Goal: Task Accomplishment & Management: Manage account settings

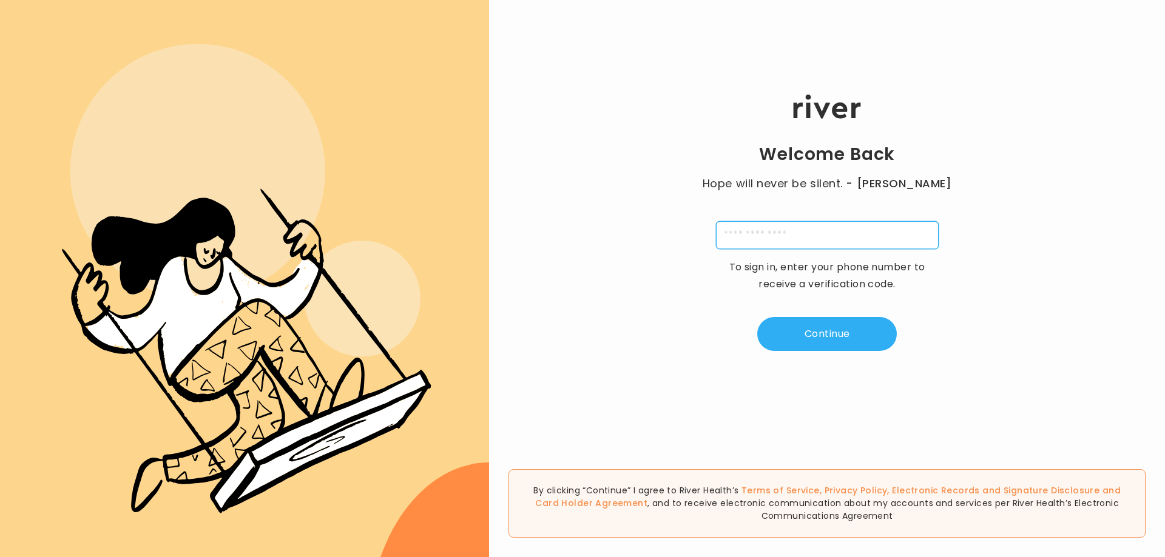
click at [807, 245] on input "tel" at bounding box center [827, 235] width 223 height 28
type input "**********"
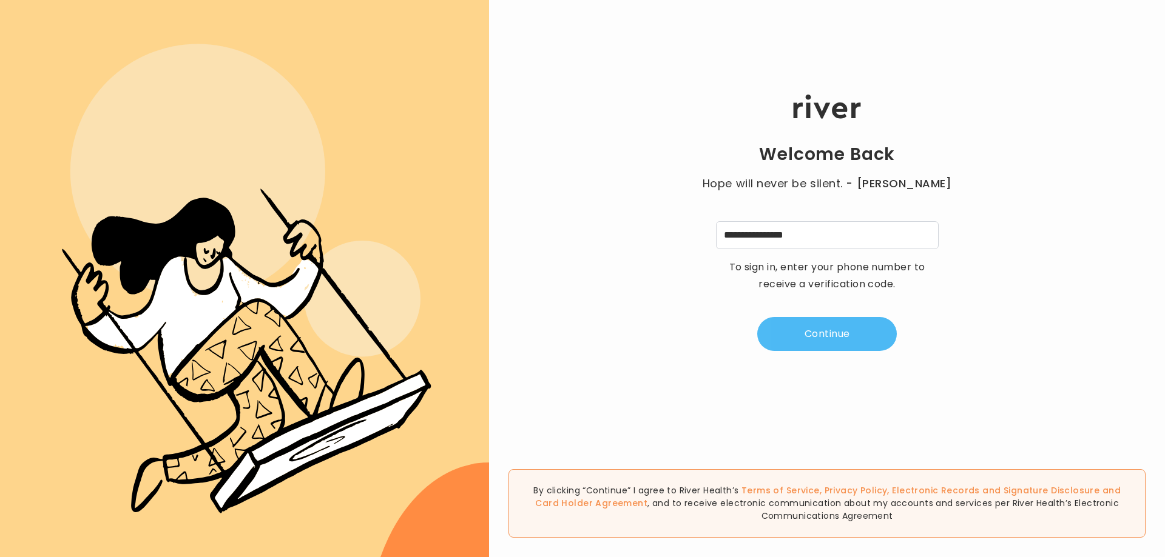
click at [855, 331] on button "Continue" at bounding box center [827, 334] width 140 height 34
type input "*"
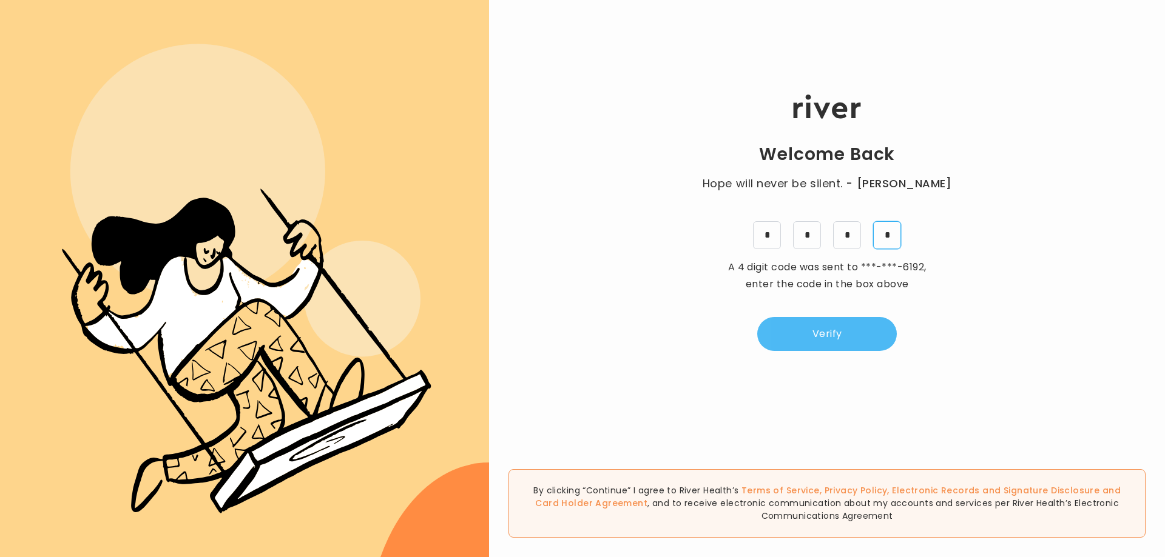
type input "*"
click at [846, 323] on button "Verify" at bounding box center [827, 334] width 140 height 34
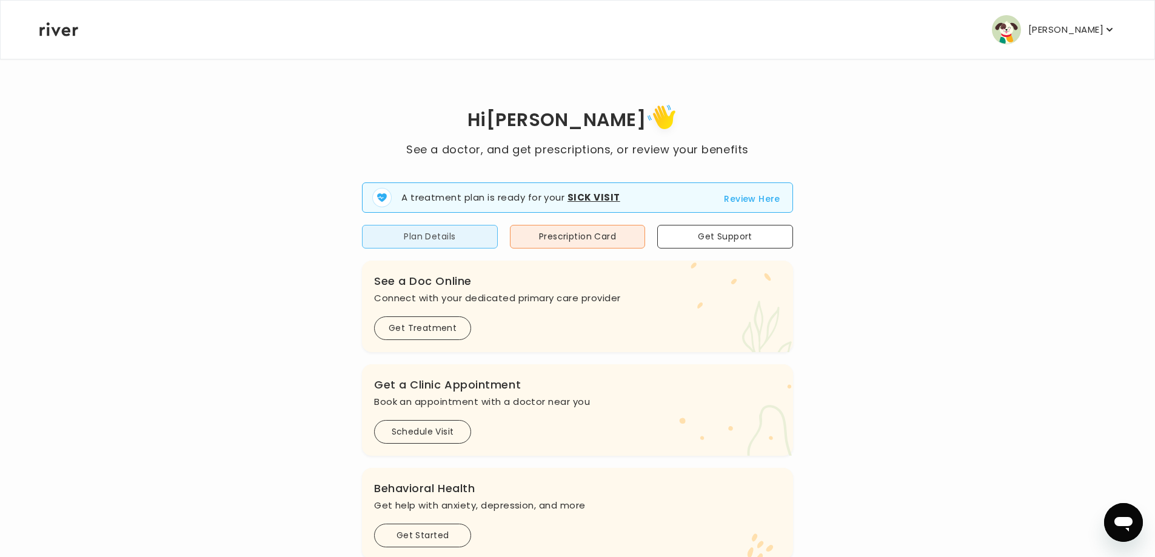
click at [443, 238] on button "Plan Details" at bounding box center [430, 237] width 136 height 24
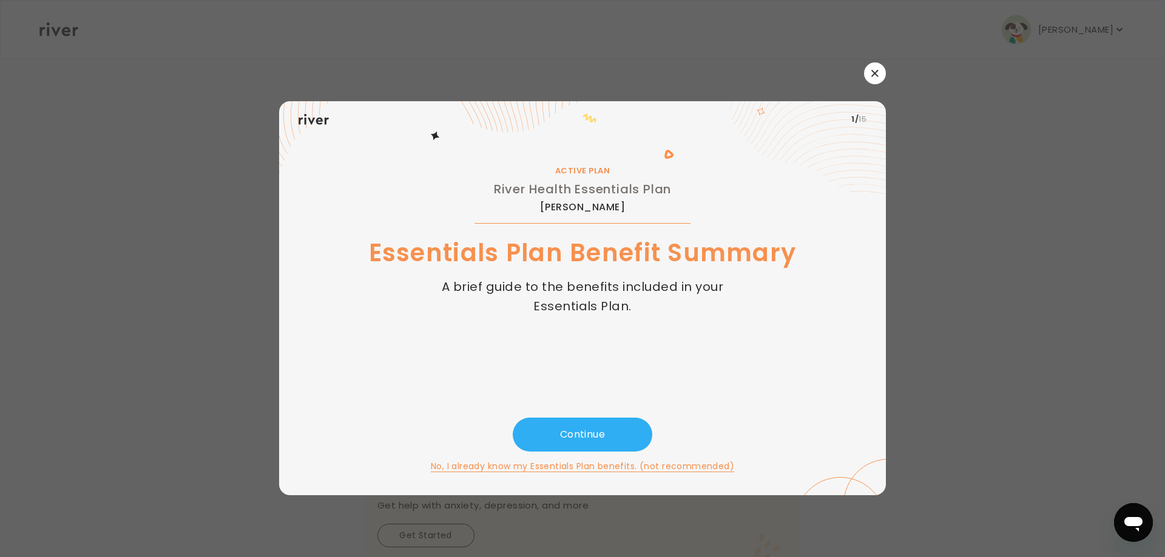
click at [881, 79] on button "button" at bounding box center [875, 73] width 22 height 22
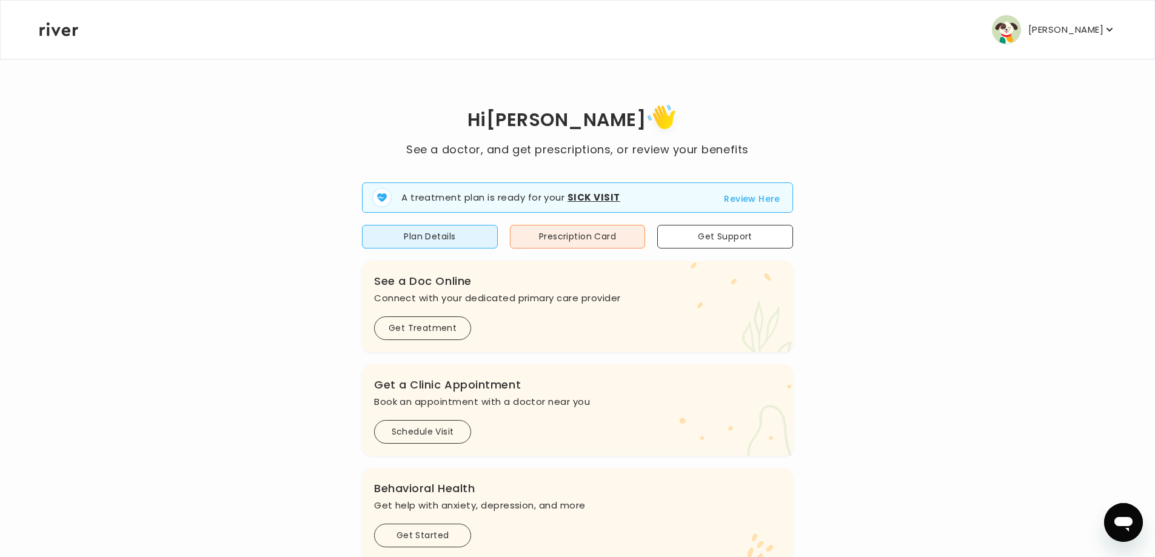
click at [614, 194] on strong "Sick Visit" at bounding box center [594, 197] width 53 height 13
drag, startPoint x: 805, startPoint y: 197, endPoint x: 773, endPoint y: 200, distance: 31.7
click at [799, 197] on div "Hi [PERSON_NAME] See a doctor, and get prescriptions, or review your benefits A…" at bounding box center [578, 434] width 1078 height 667
click at [773, 200] on button "Review Here" at bounding box center [752, 199] width 56 height 15
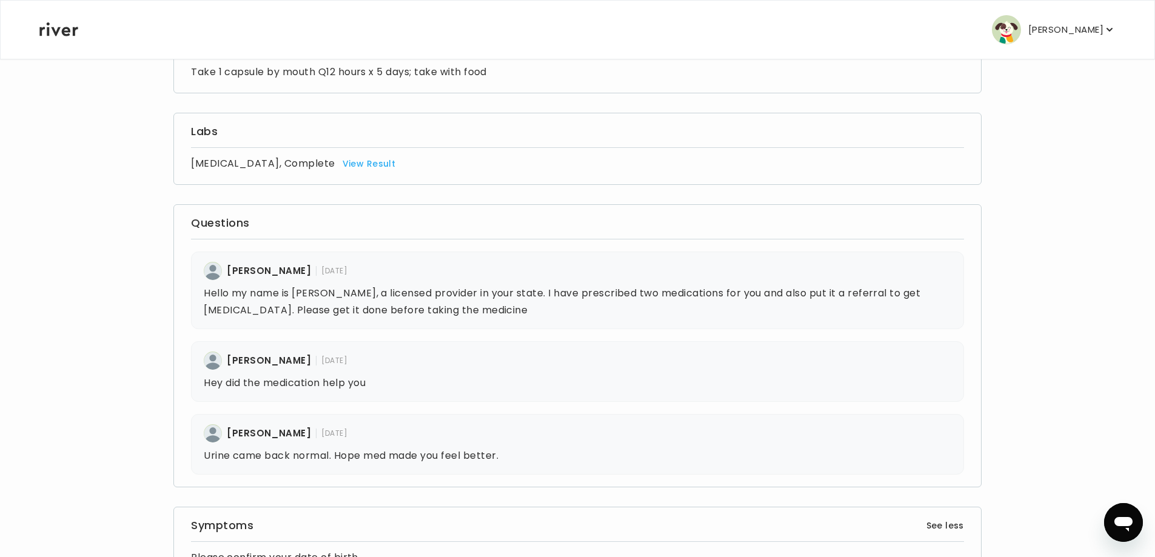
scroll to position [61, 0]
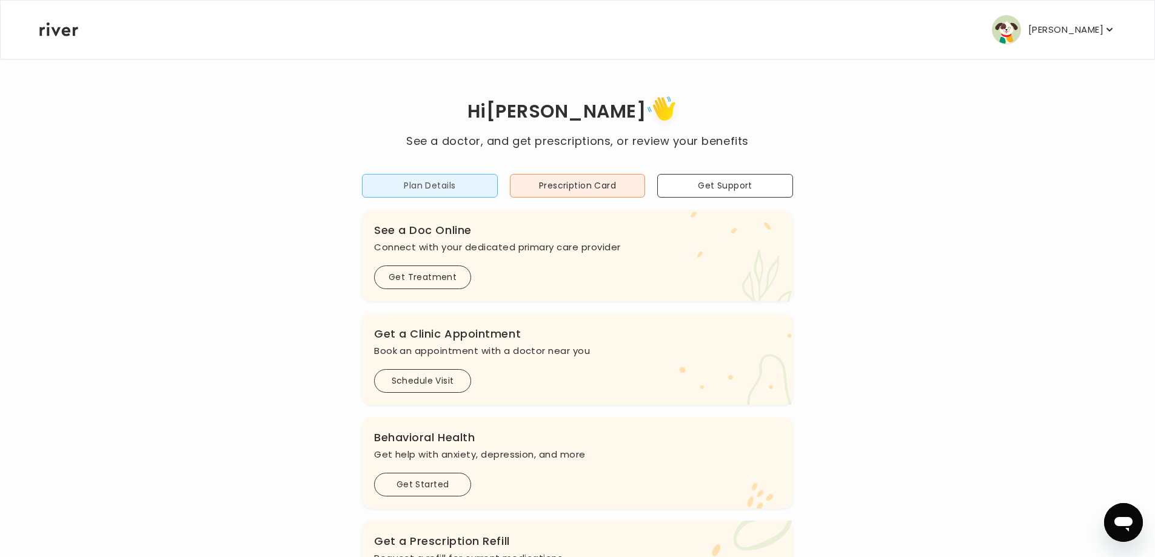
click at [408, 183] on button "Plan Details" at bounding box center [430, 186] width 136 height 24
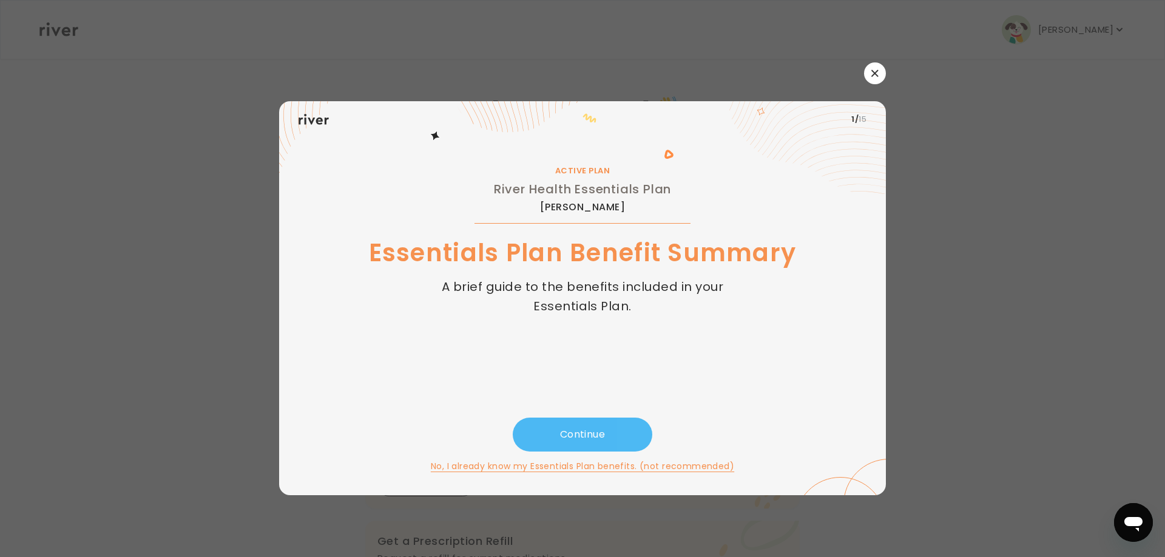
click at [587, 432] on button "Continue" at bounding box center [583, 435] width 140 height 34
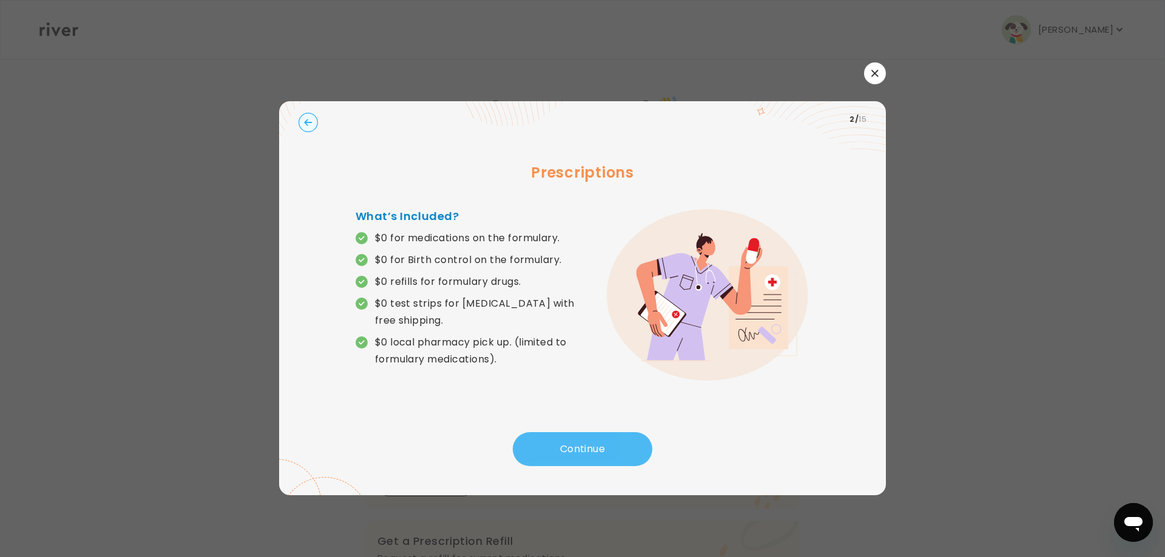
click at [587, 432] on button "Continue" at bounding box center [583, 449] width 140 height 34
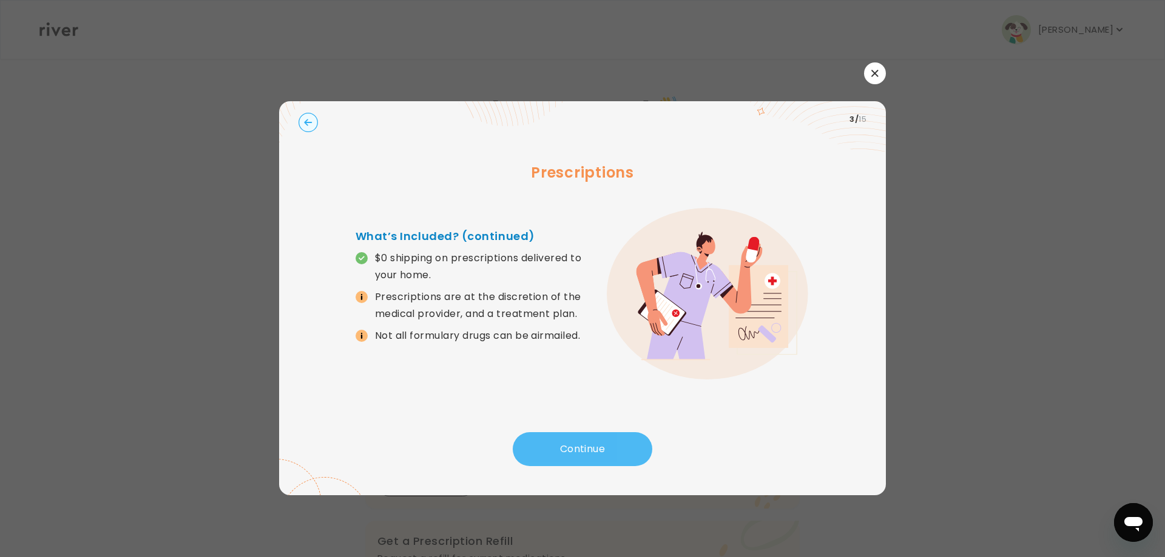
click at [587, 437] on button "Continue" at bounding box center [583, 449] width 140 height 34
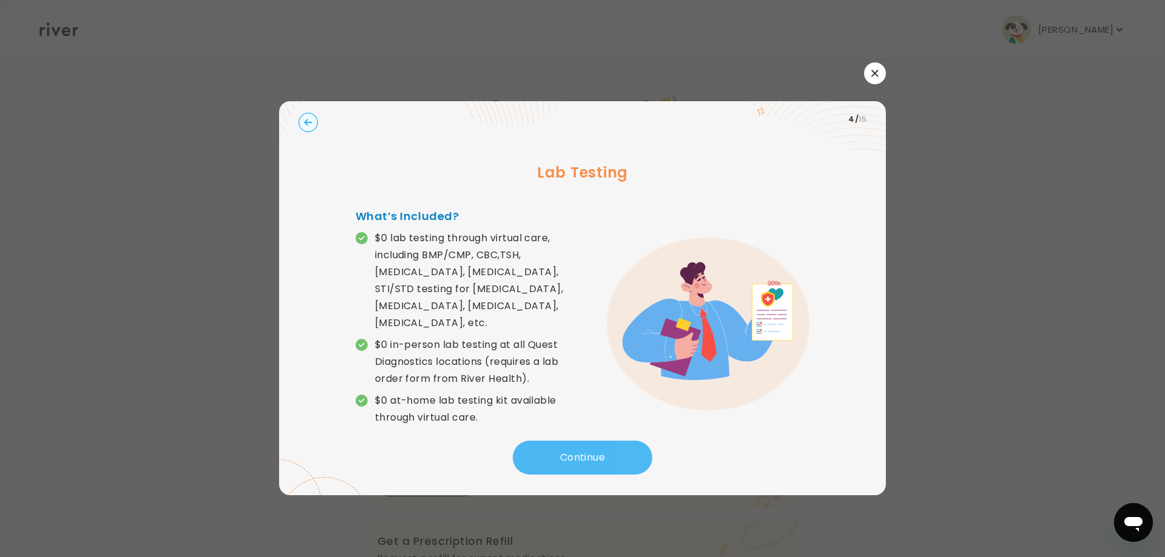
click at [587, 441] on button "Continue" at bounding box center [583, 458] width 140 height 34
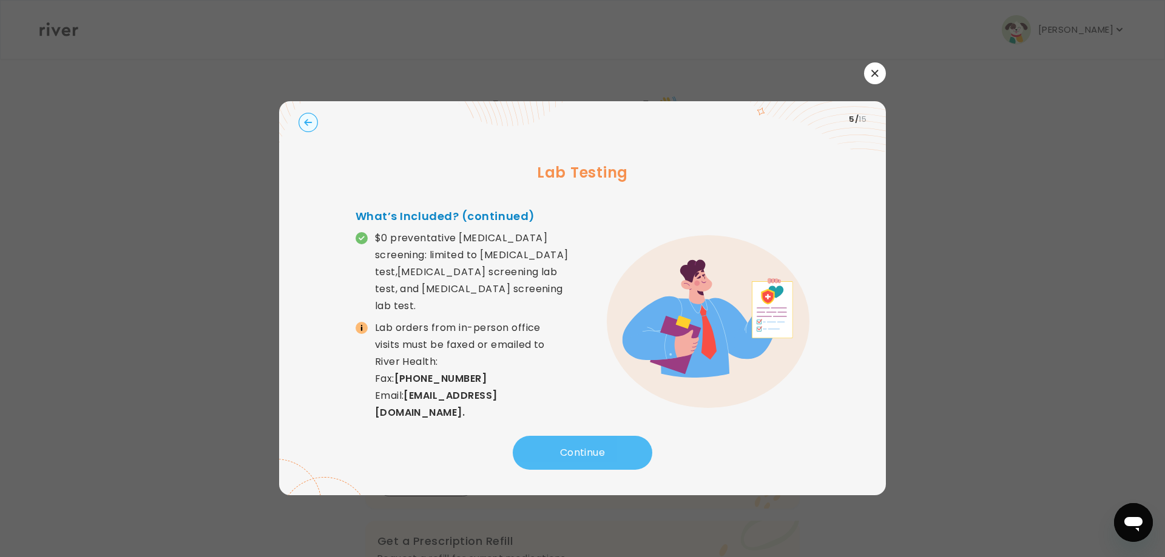
click at [587, 438] on button "Continue" at bounding box center [583, 453] width 140 height 34
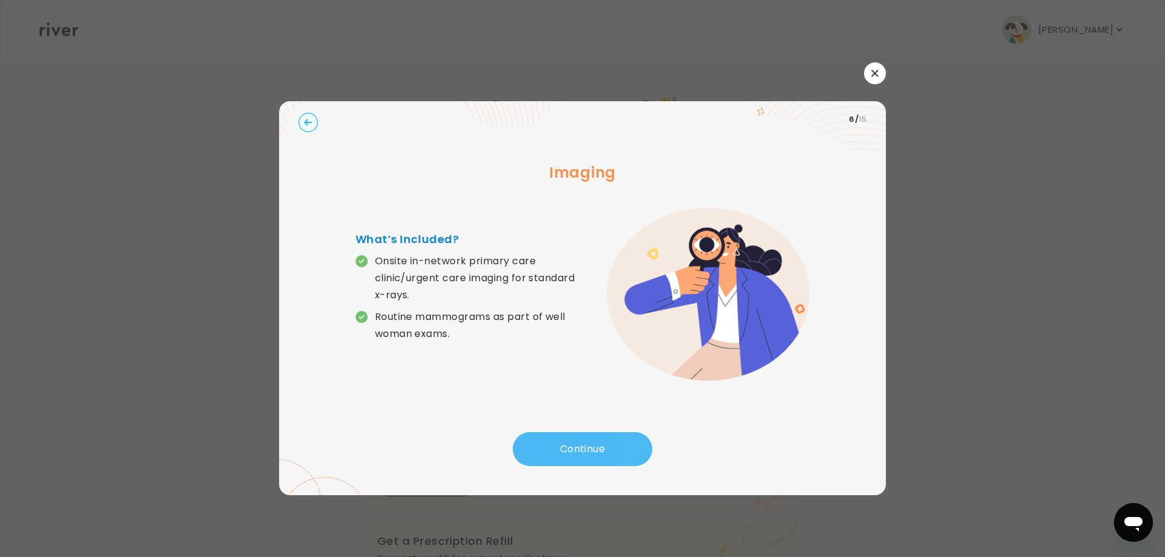
click at [587, 438] on button "Continue" at bounding box center [583, 449] width 140 height 34
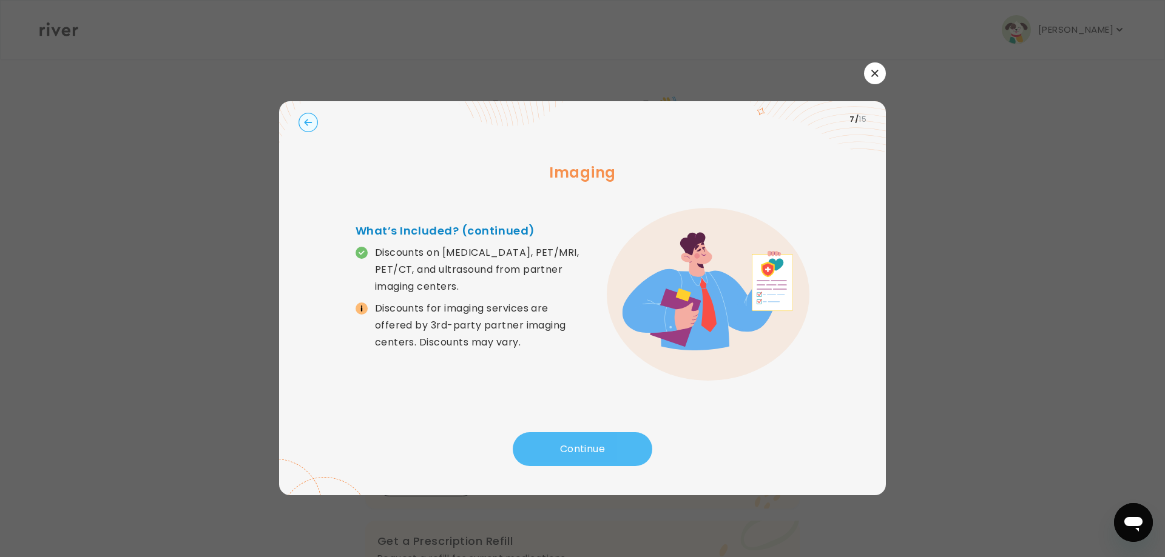
click at [587, 438] on button "Continue" at bounding box center [583, 449] width 140 height 34
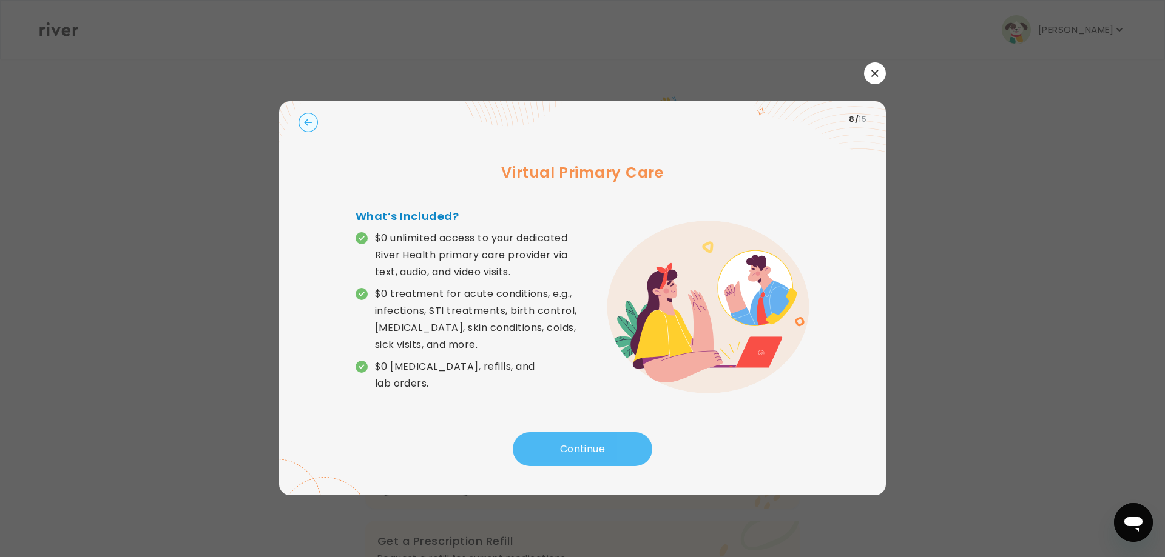
click at [587, 438] on button "Continue" at bounding box center [583, 449] width 140 height 34
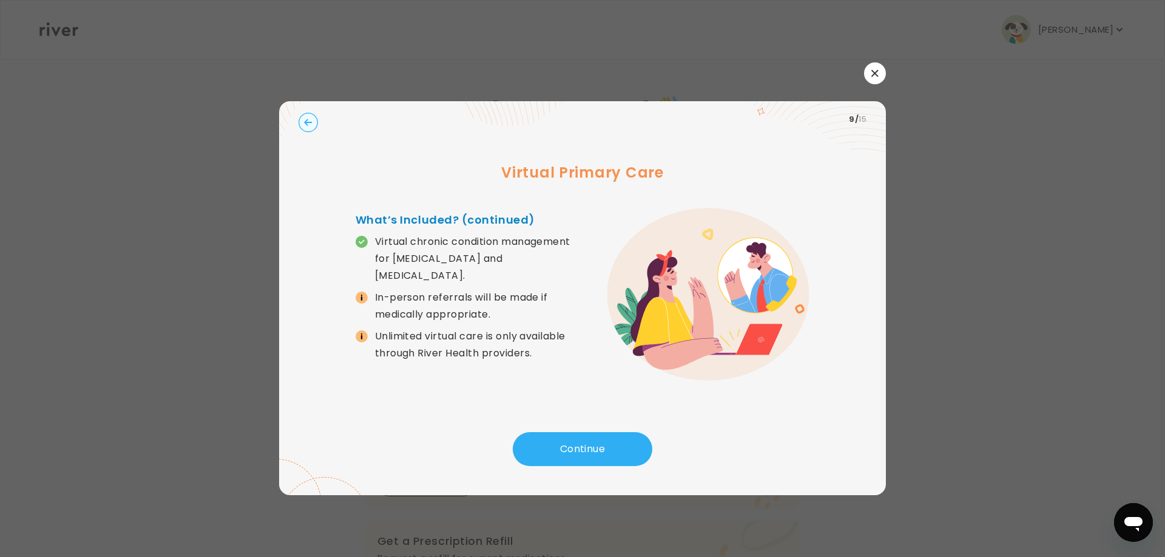
click at [867, 82] on div at bounding box center [582, 73] width 607 height 22
click at [874, 68] on button "button" at bounding box center [875, 73] width 22 height 22
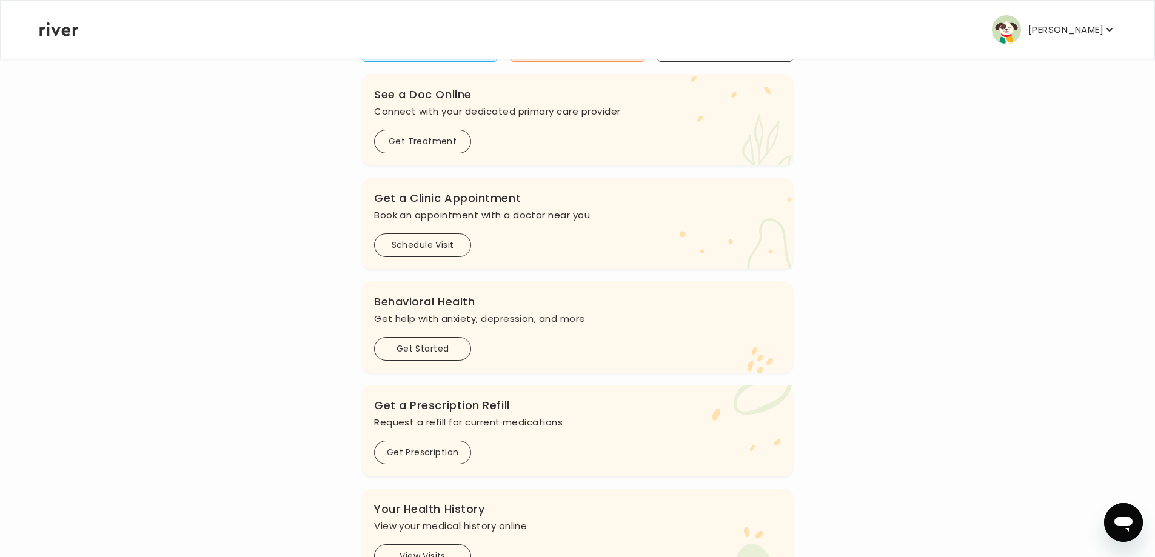
scroll to position [135, 0]
click at [415, 246] on button "Schedule Visit" at bounding box center [422, 247] width 97 height 24
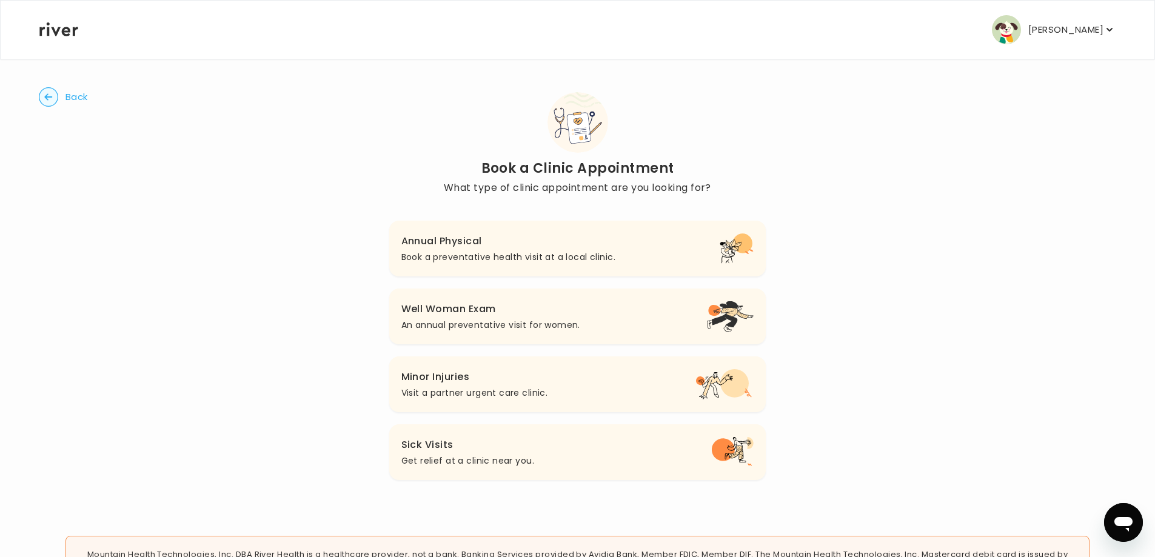
click at [442, 466] on p "Get relief at a clinic near you." at bounding box center [468, 461] width 133 height 15
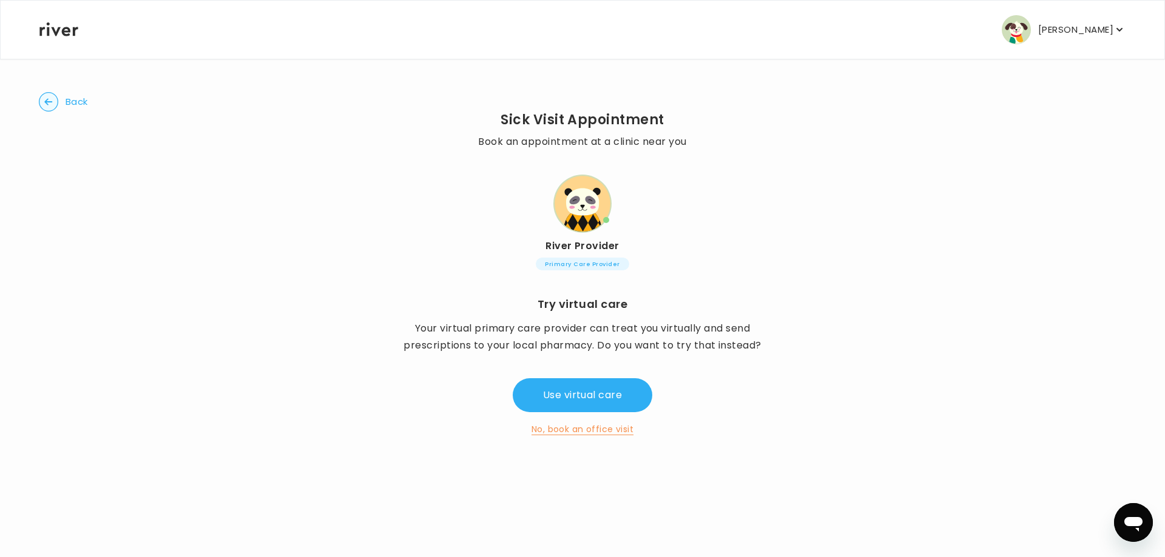
click at [563, 437] on div "Back Sick Visit Appointment Book an appointment at a clinic near you River Prov…" at bounding box center [582, 264] width 1087 height 412
click at [563, 431] on button "No, book an office visit" at bounding box center [582, 429] width 102 height 15
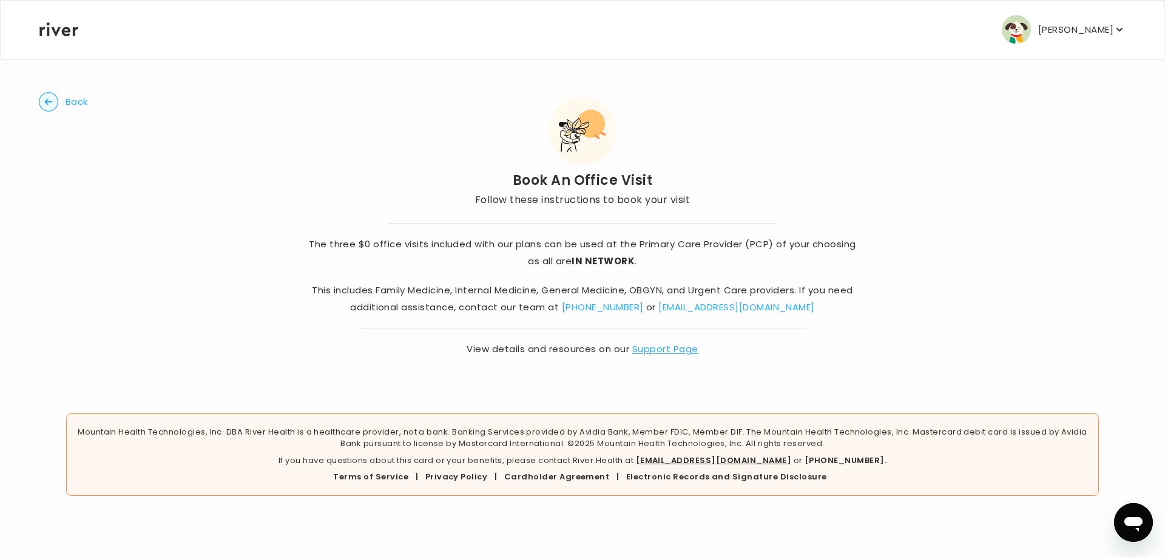
click at [1106, 35] on p "[PERSON_NAME]" at bounding box center [1075, 29] width 75 height 17
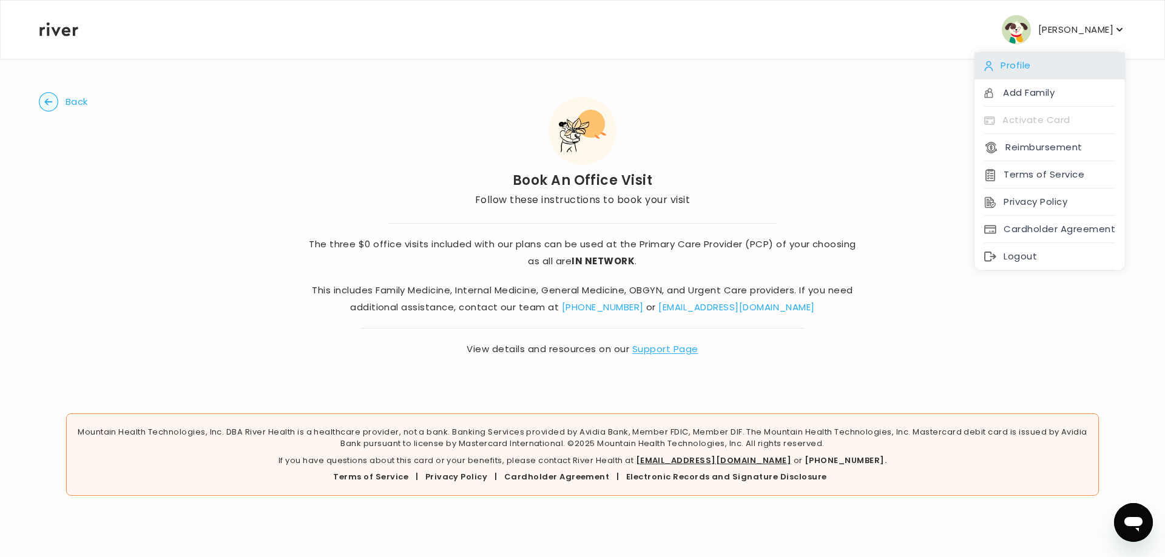
click at [1048, 66] on div "Profile" at bounding box center [1049, 65] width 150 height 27
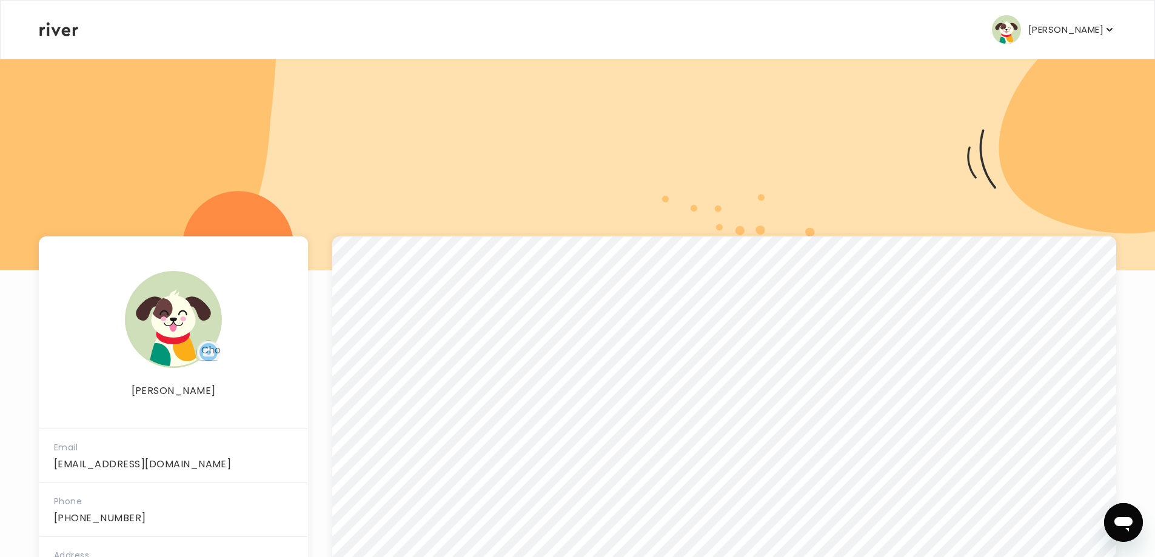
click at [1072, 33] on p "[PERSON_NAME]" at bounding box center [1066, 29] width 75 height 17
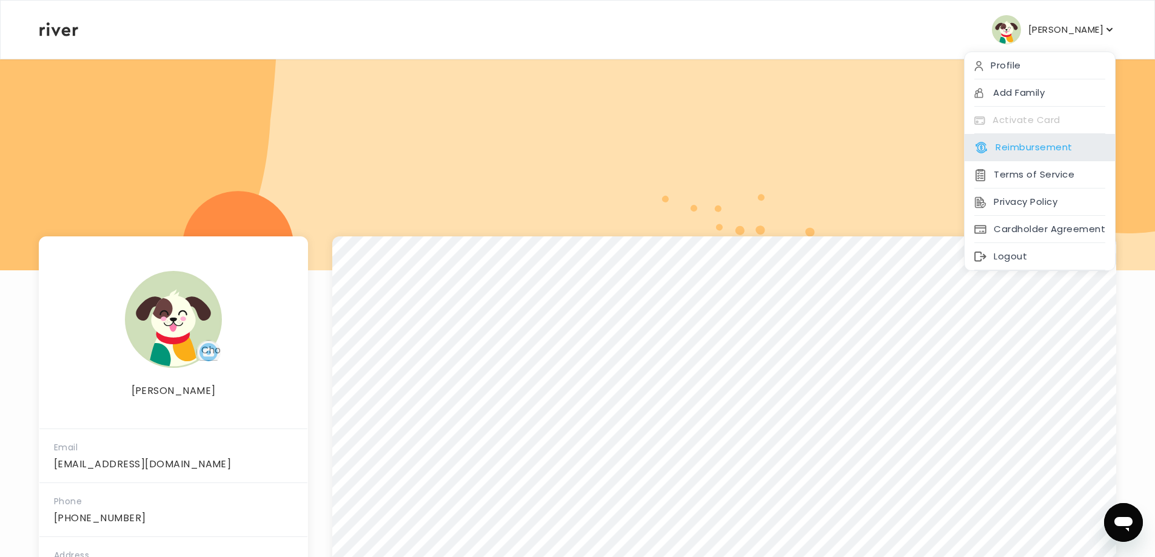
click at [1042, 139] on button "Reimbursement" at bounding box center [1024, 147] width 98 height 17
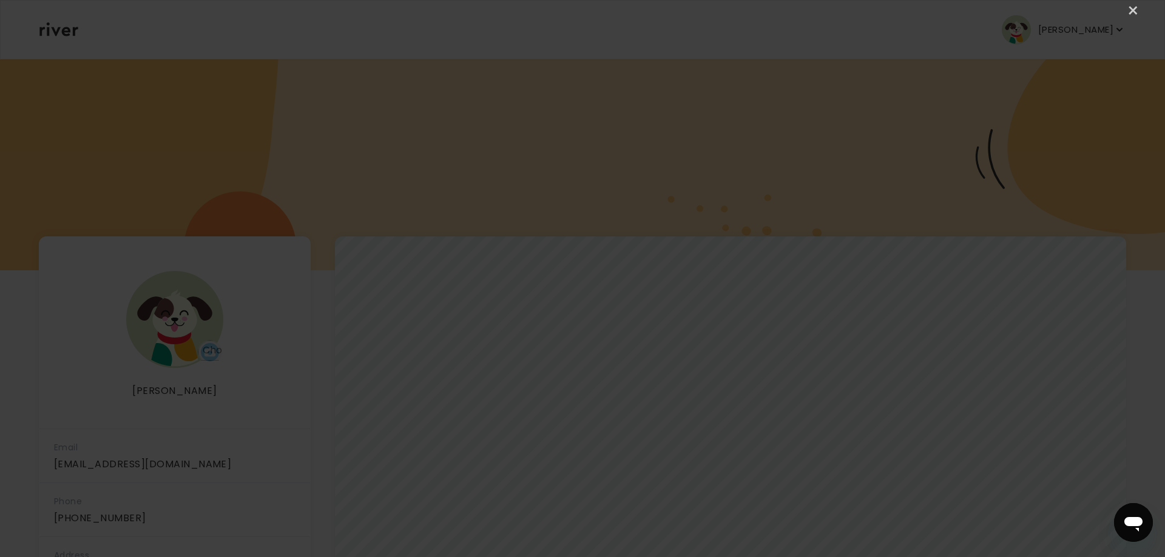
click at [1145, 10] on div "×" at bounding box center [582, 278] width 1165 height 557
click at [1137, 9] on link "×" at bounding box center [1133, 11] width 15 height 15
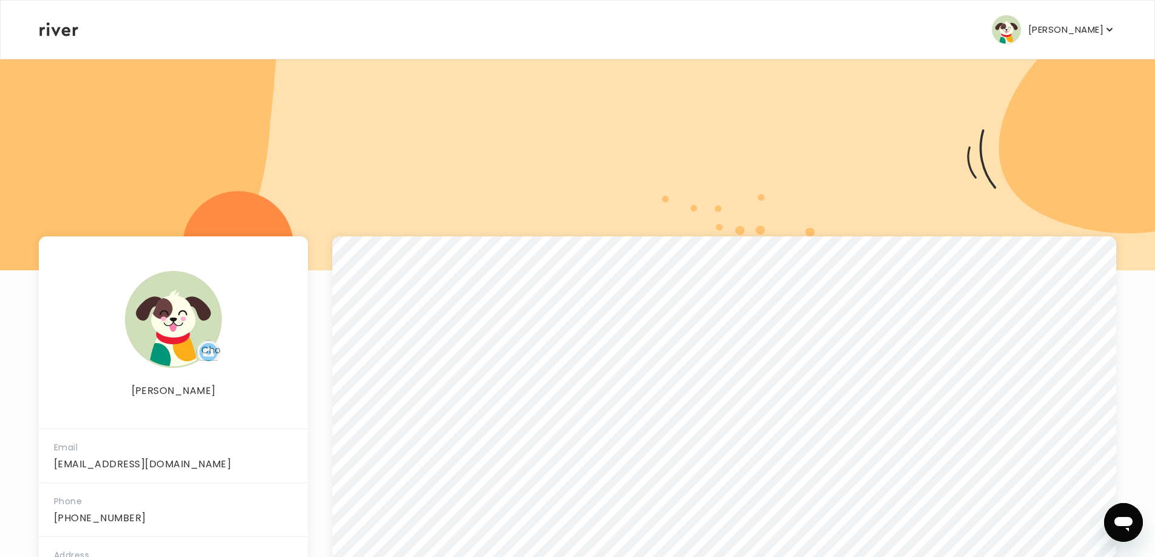
click at [64, 22] on div "[PERSON_NAME] Profile Add Family Activate Card Reimbursement Terms of Service P…" at bounding box center [577, 30] width 1077 height 58
click at [64, 33] on icon at bounding box center [58, 29] width 39 height 14
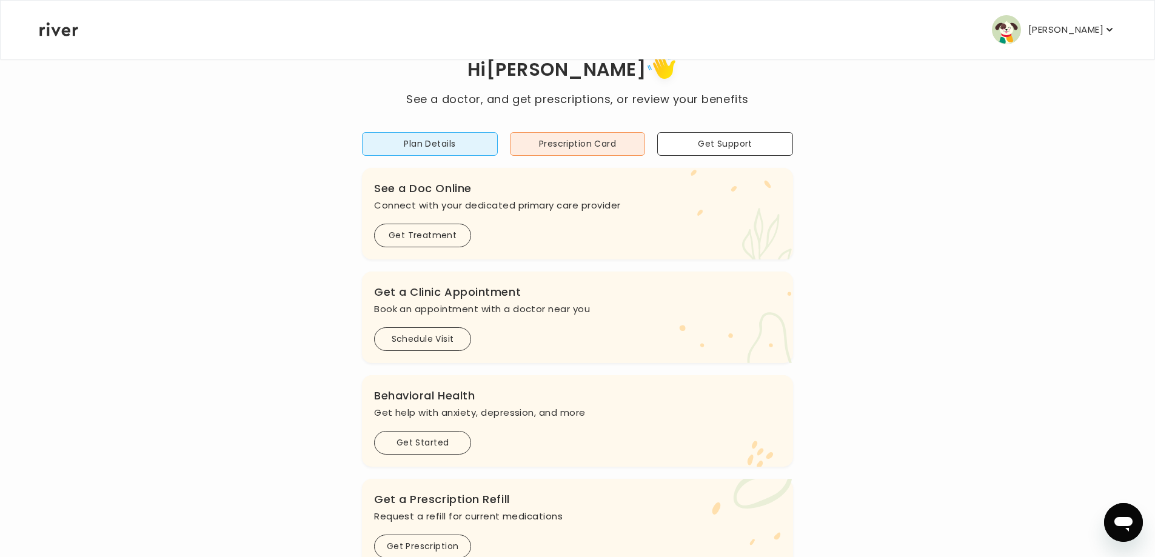
scroll to position [61, 0]
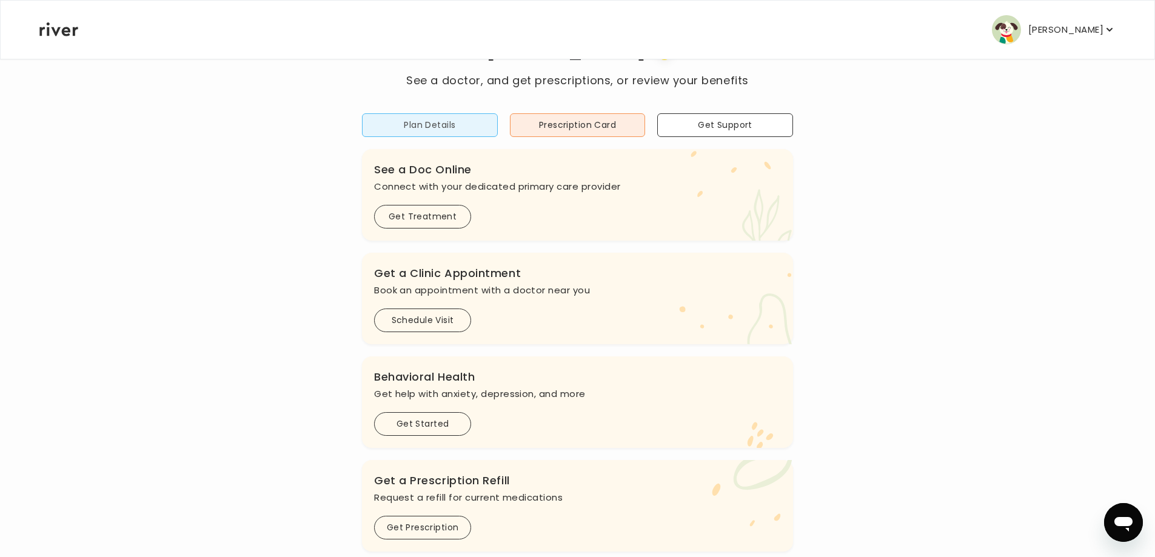
click at [429, 124] on button "Plan Details" at bounding box center [430, 125] width 136 height 24
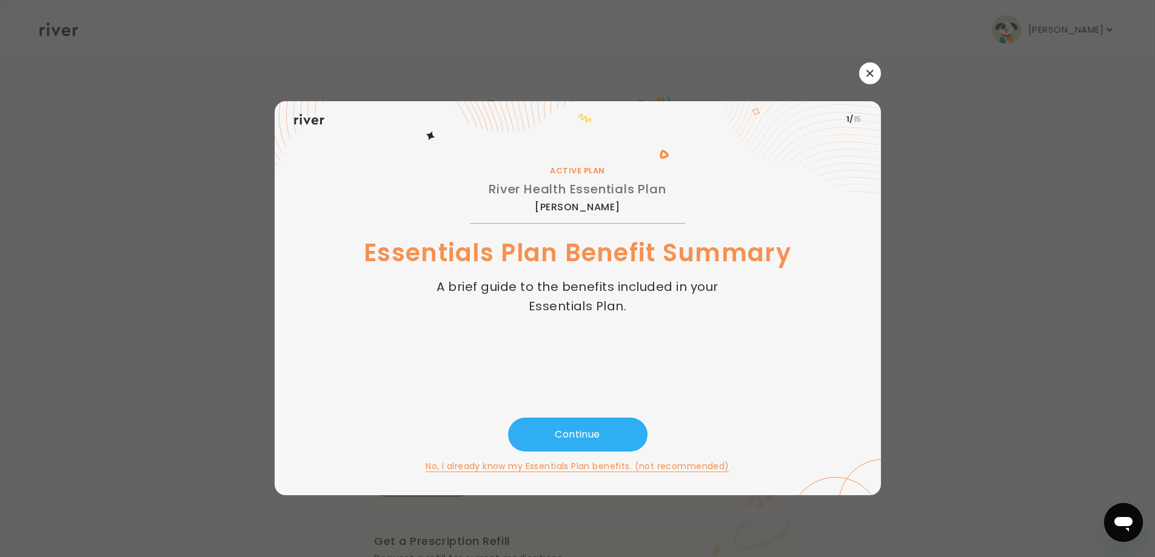
scroll to position [0, 0]
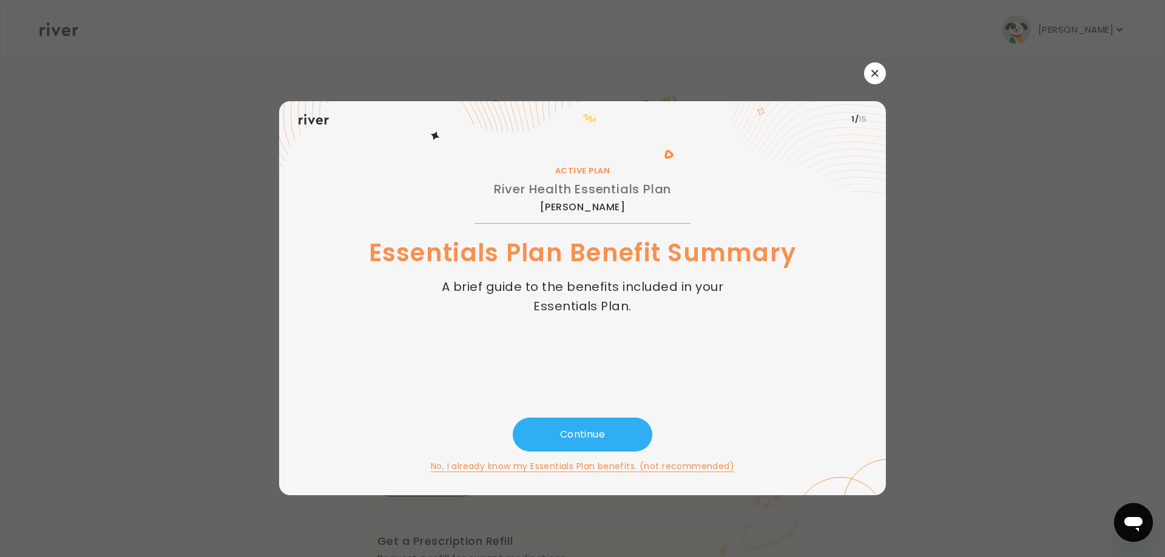
click at [875, 74] on icon "button" at bounding box center [874, 73] width 7 height 7
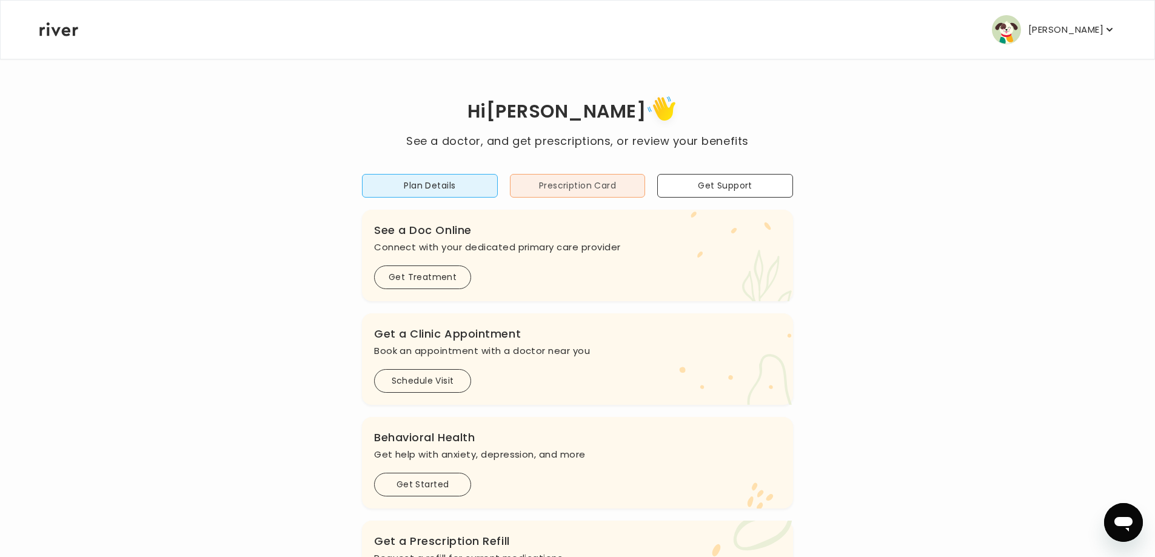
click at [585, 193] on button "Prescription Card" at bounding box center [578, 186] width 136 height 24
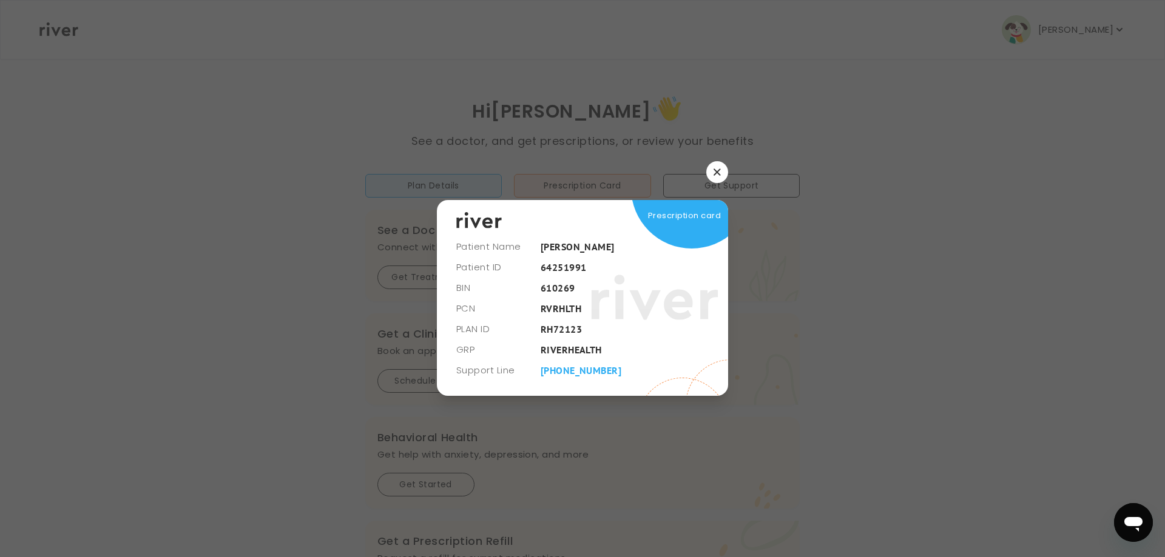
click at [713, 172] on button "button" at bounding box center [717, 172] width 22 height 22
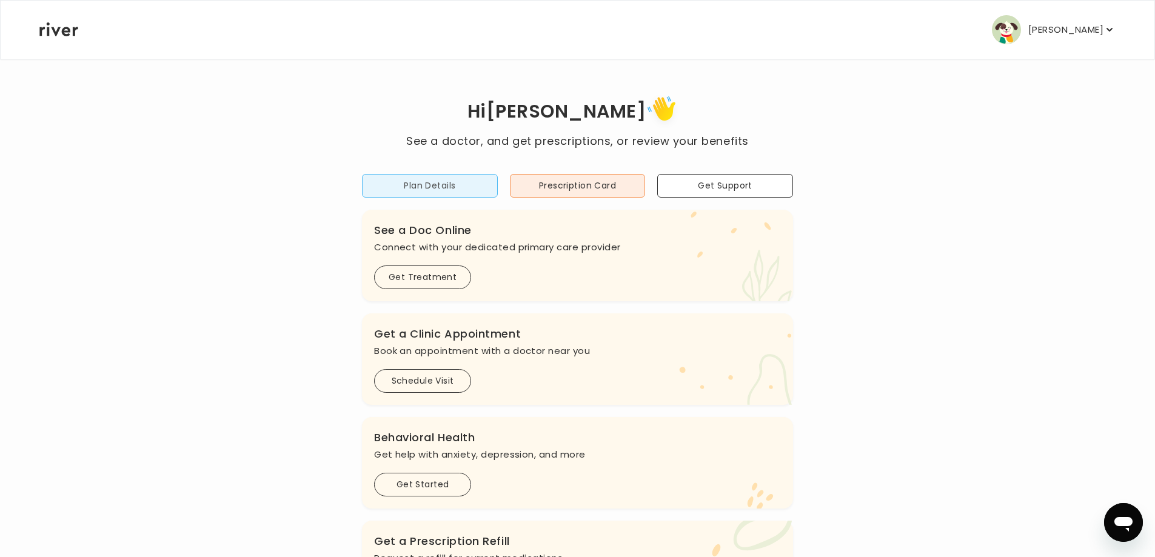
click at [450, 181] on button "Plan Details" at bounding box center [430, 186] width 136 height 24
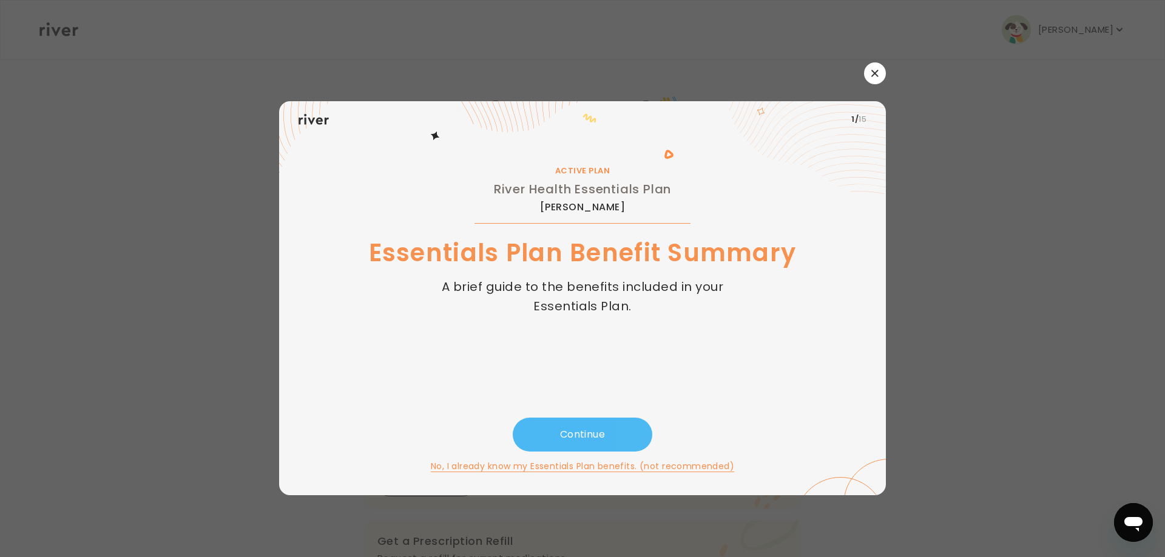
click at [632, 442] on button "Continue" at bounding box center [583, 435] width 140 height 34
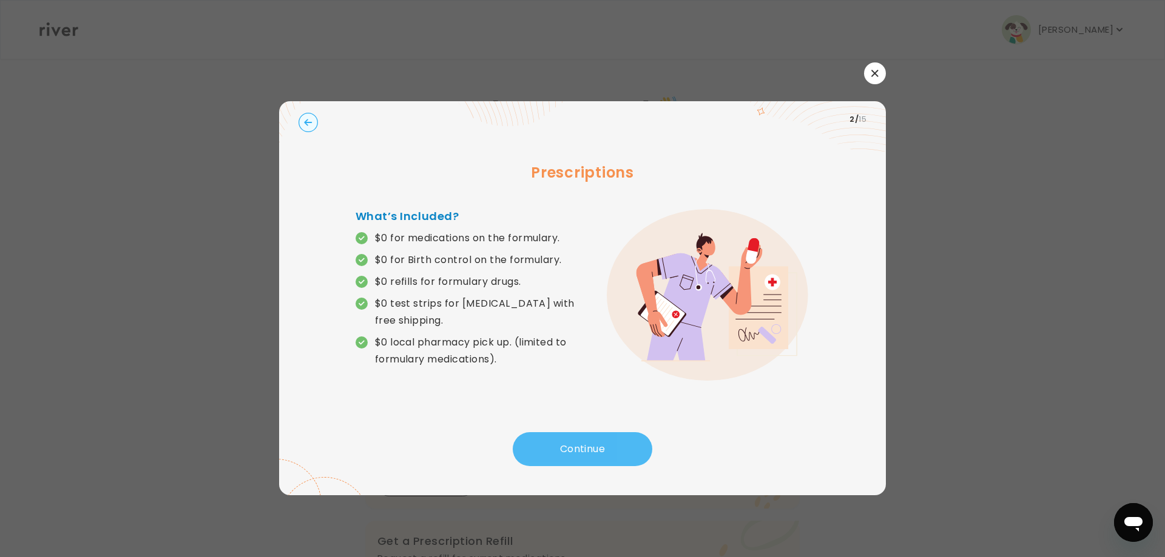
click at [632, 442] on button "Continue" at bounding box center [583, 449] width 140 height 34
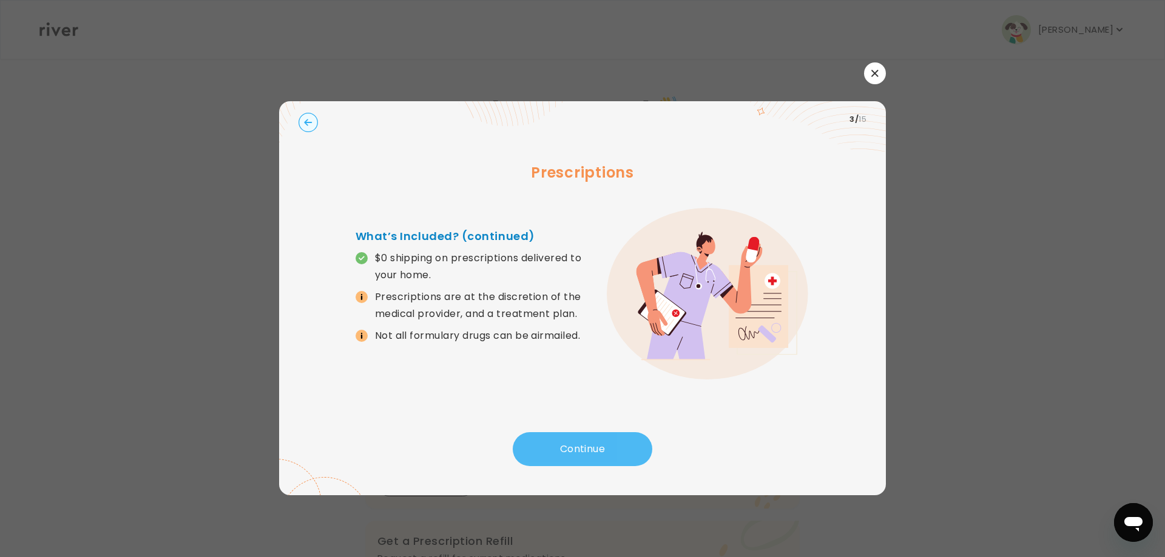
click at [632, 442] on button "Continue" at bounding box center [583, 449] width 140 height 34
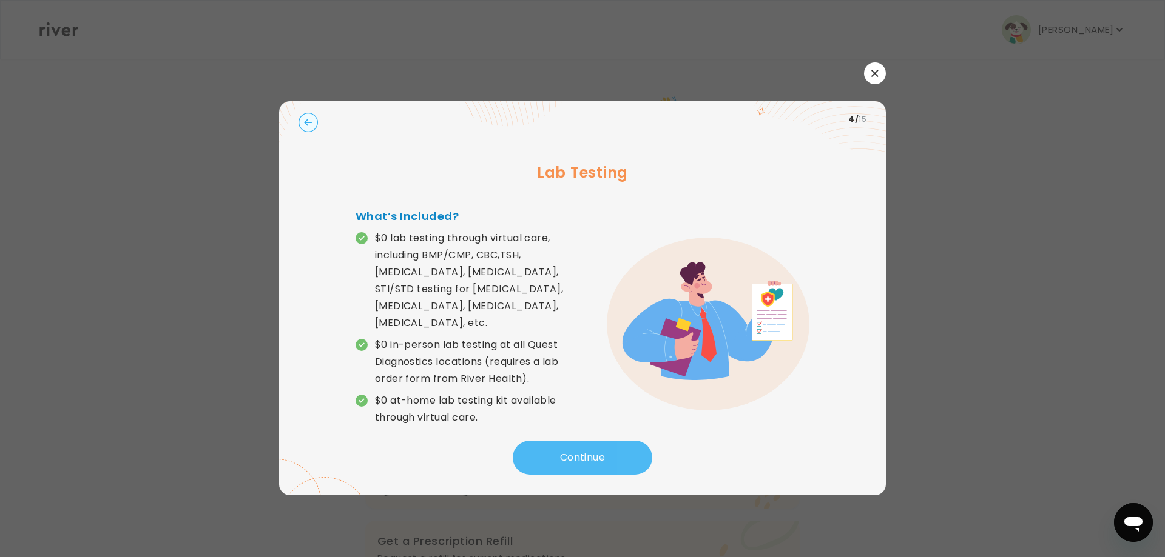
click at [632, 442] on button "Continue" at bounding box center [583, 458] width 140 height 34
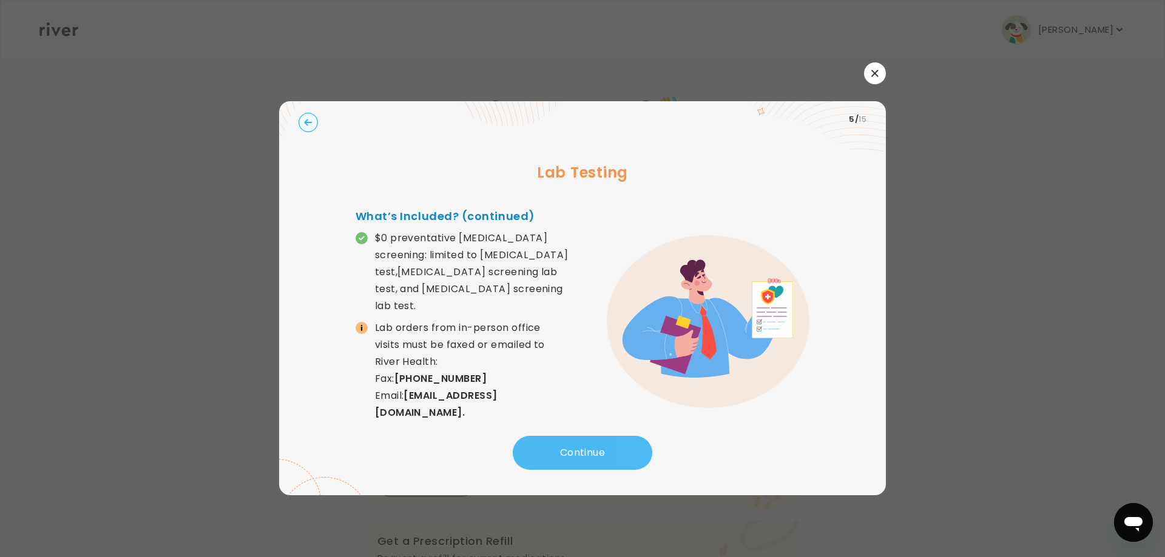
click at [632, 442] on button "Continue" at bounding box center [583, 453] width 140 height 34
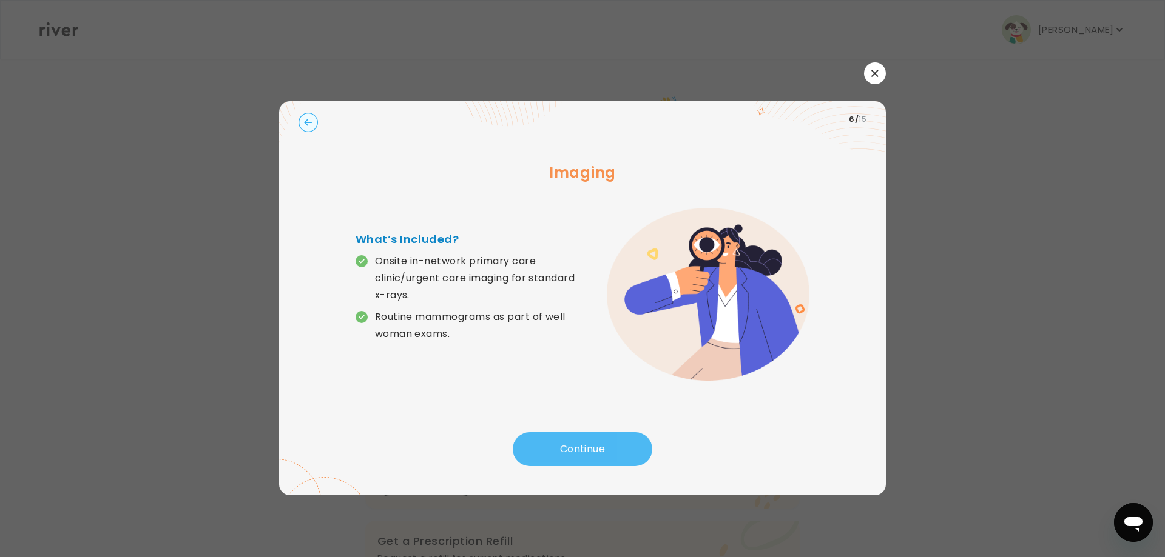
click at [632, 442] on button "Continue" at bounding box center [583, 449] width 140 height 34
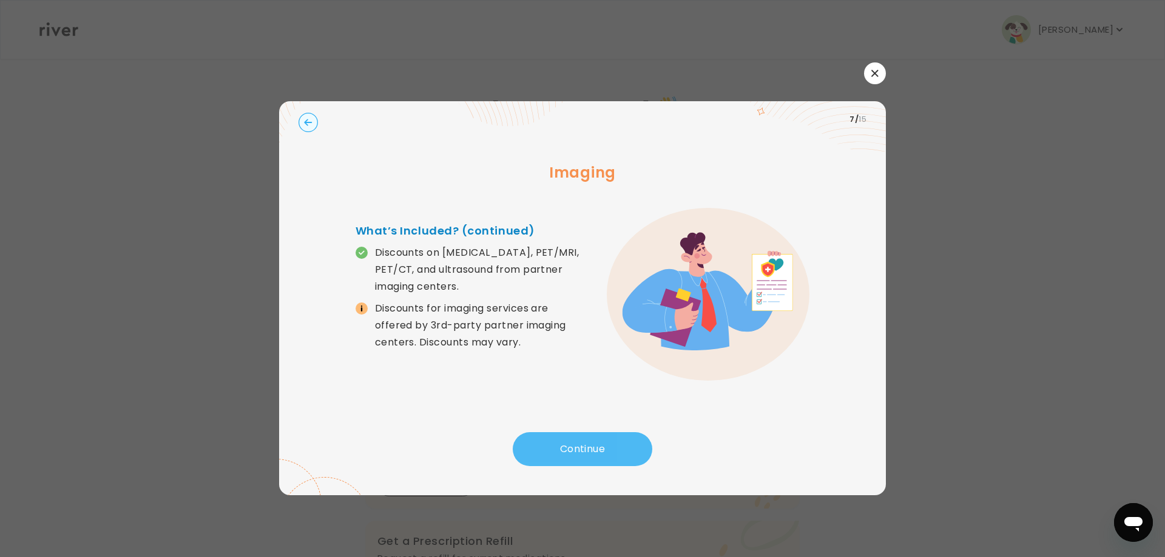
click at [632, 442] on button "Continue" at bounding box center [583, 449] width 140 height 34
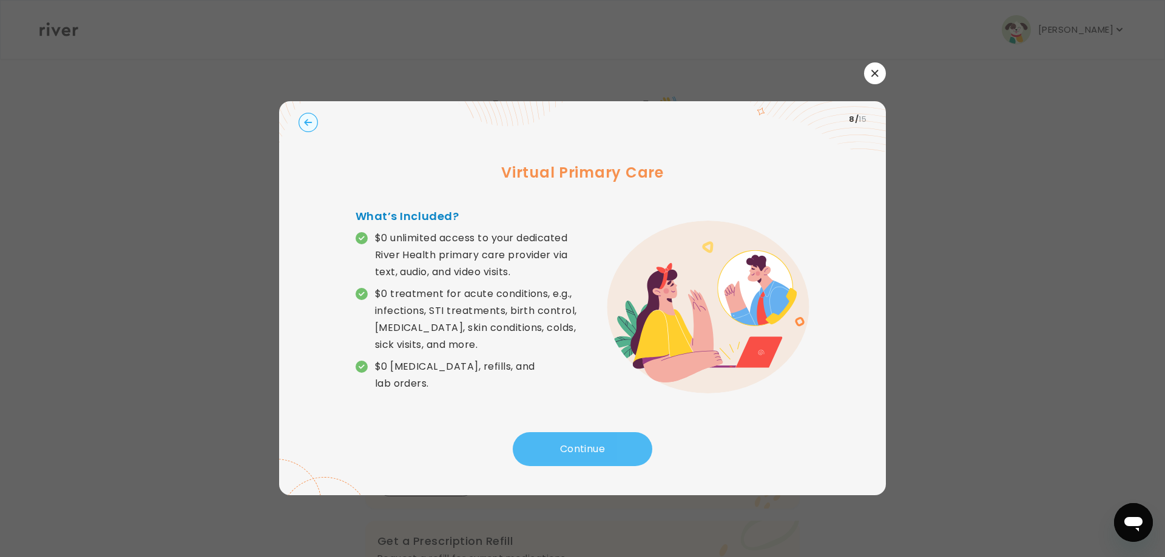
click at [632, 442] on button "Continue" at bounding box center [583, 449] width 140 height 34
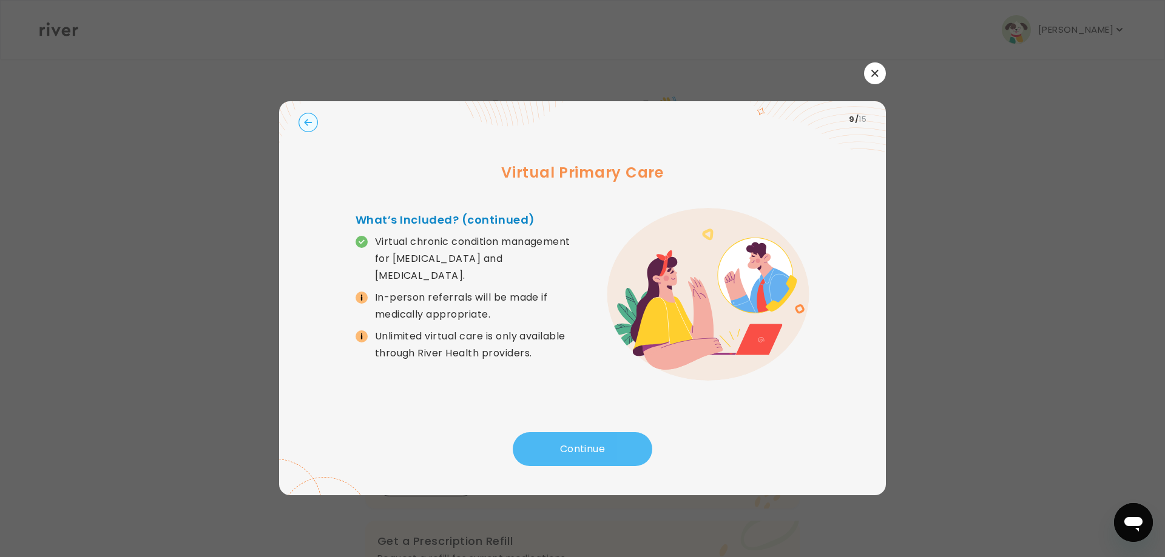
click at [632, 442] on button "Continue" at bounding box center [583, 449] width 140 height 34
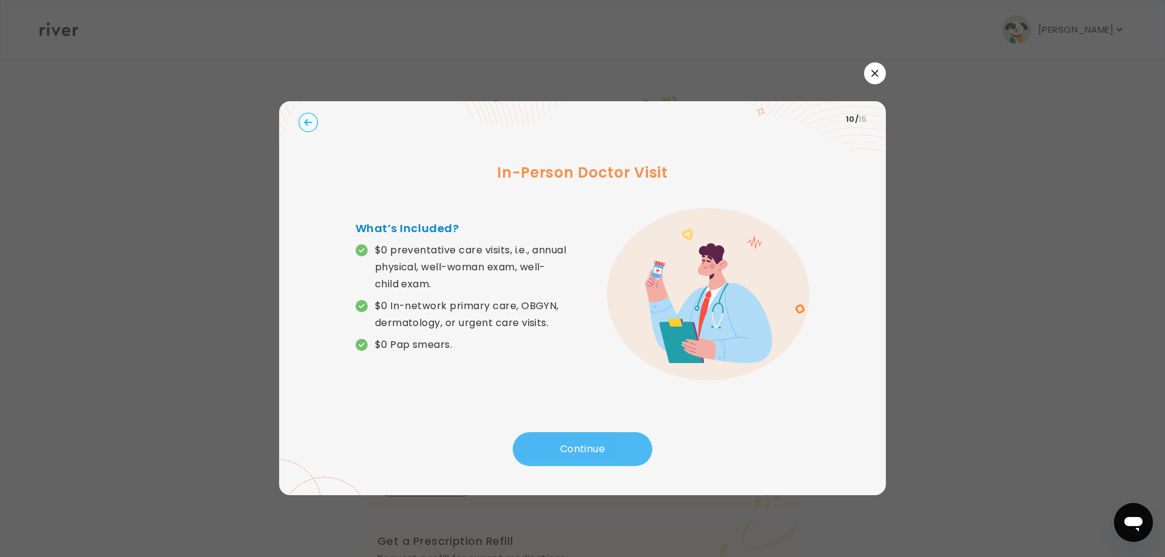
click at [632, 442] on button "Continue" at bounding box center [583, 449] width 140 height 34
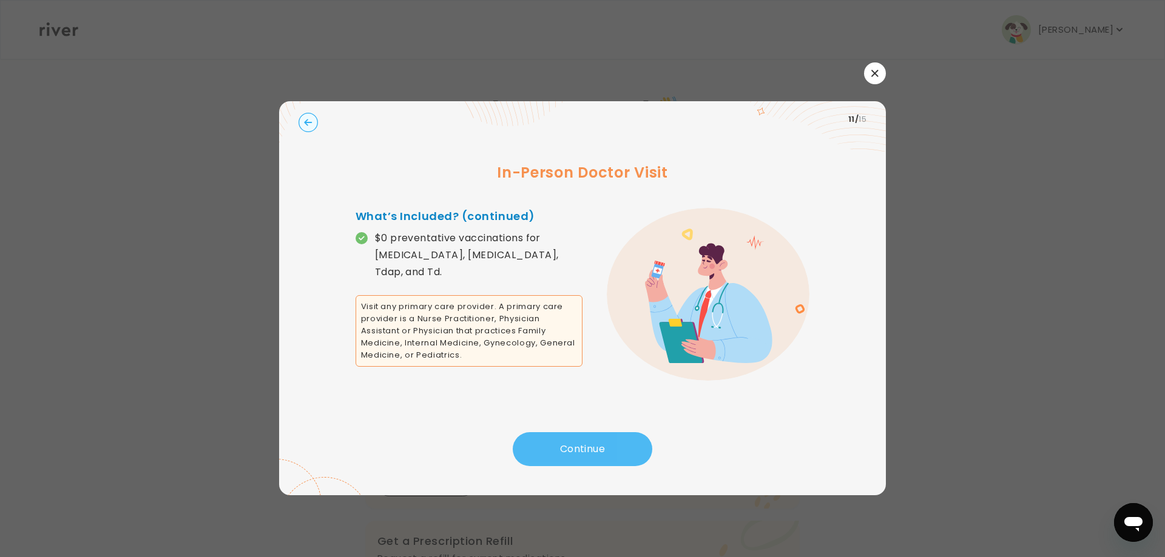
click at [632, 442] on button "Continue" at bounding box center [583, 449] width 140 height 34
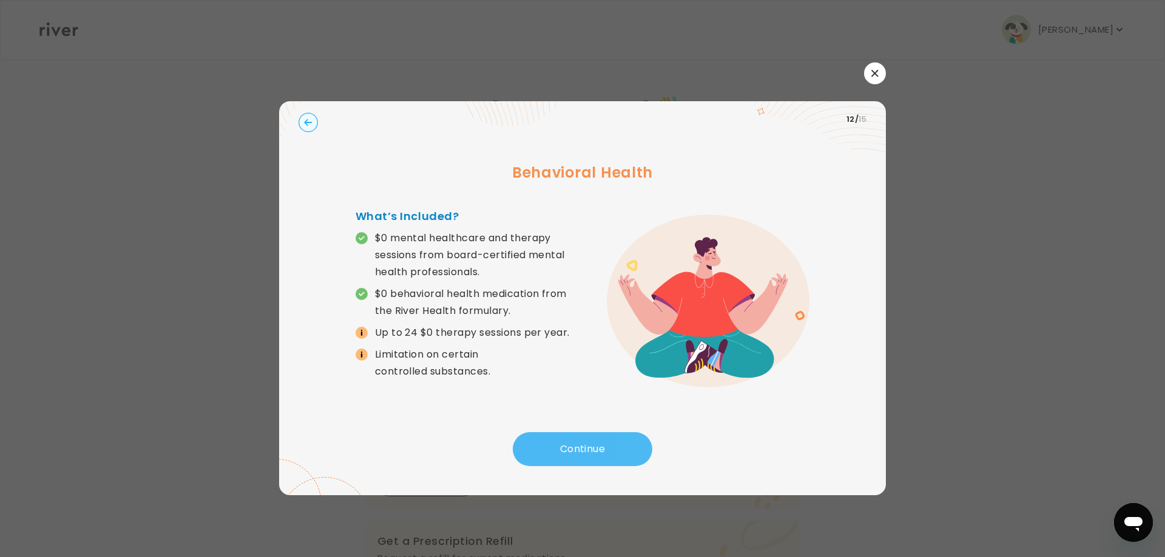
click at [632, 442] on button "Continue" at bounding box center [583, 449] width 140 height 34
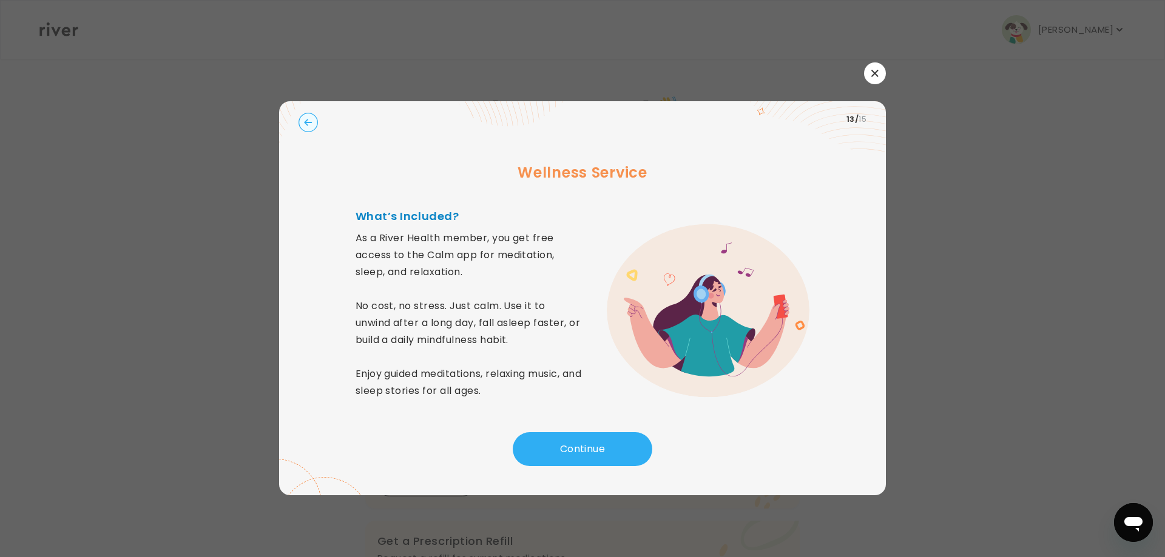
click at [861, 79] on div at bounding box center [582, 73] width 607 height 22
click at [870, 79] on button "button" at bounding box center [875, 73] width 22 height 22
